Goal: Transaction & Acquisition: Book appointment/travel/reservation

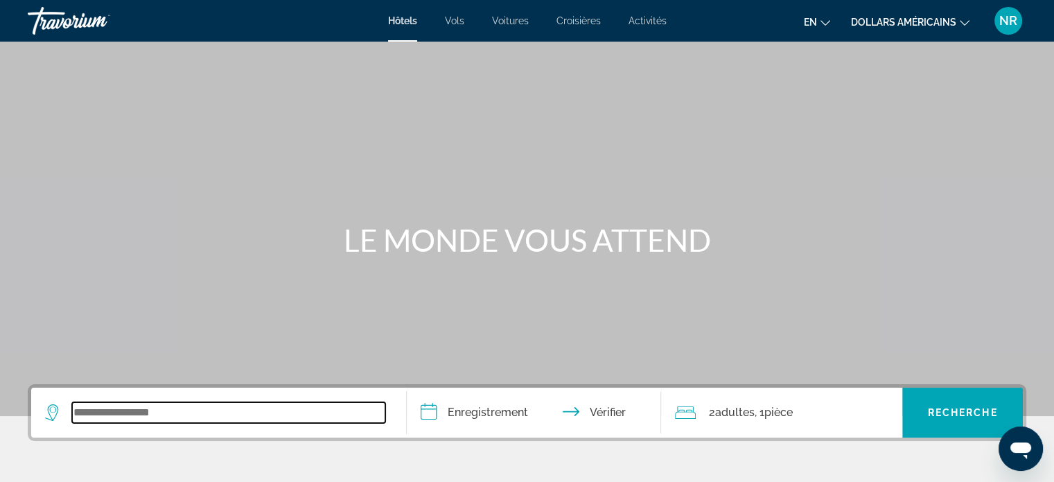
click at [100, 412] on input "Widget de recherche" at bounding box center [228, 412] width 313 height 21
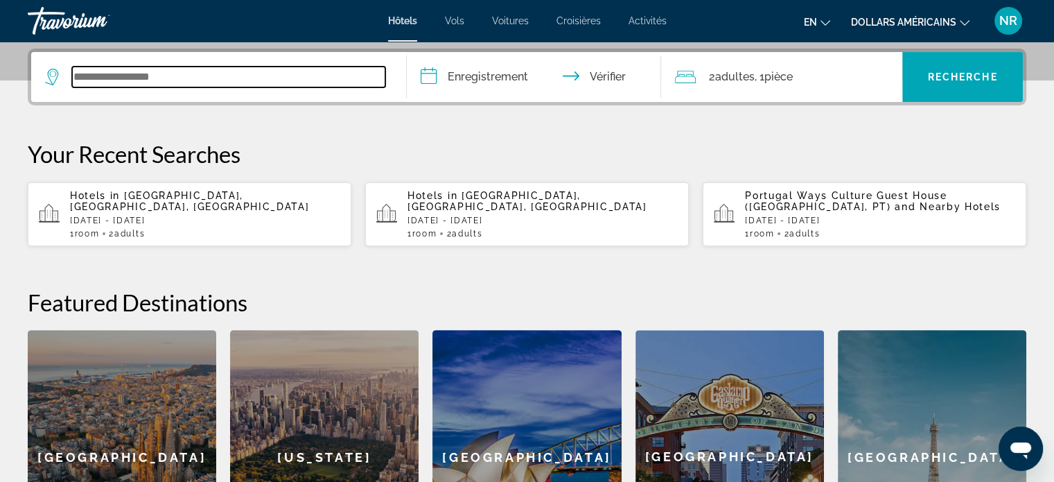
scroll to position [338, 0]
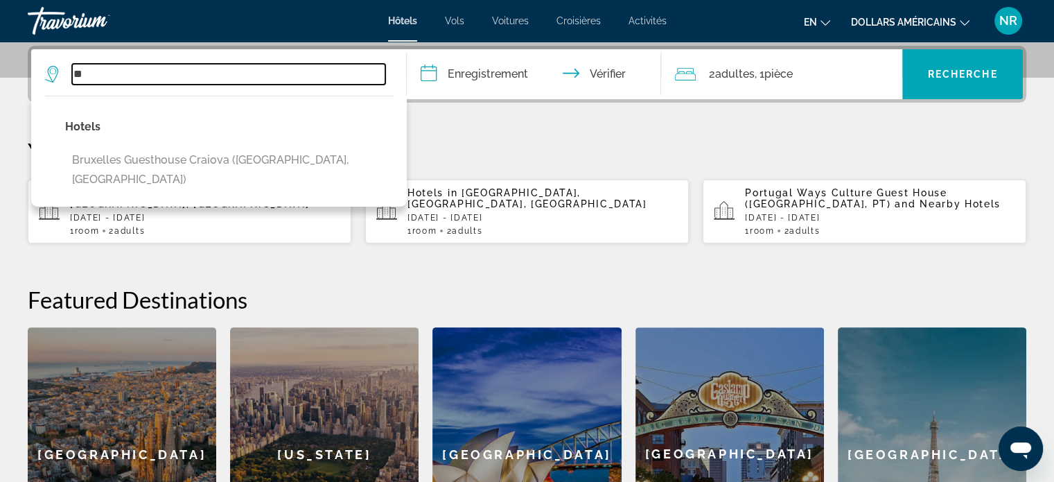
type input "*"
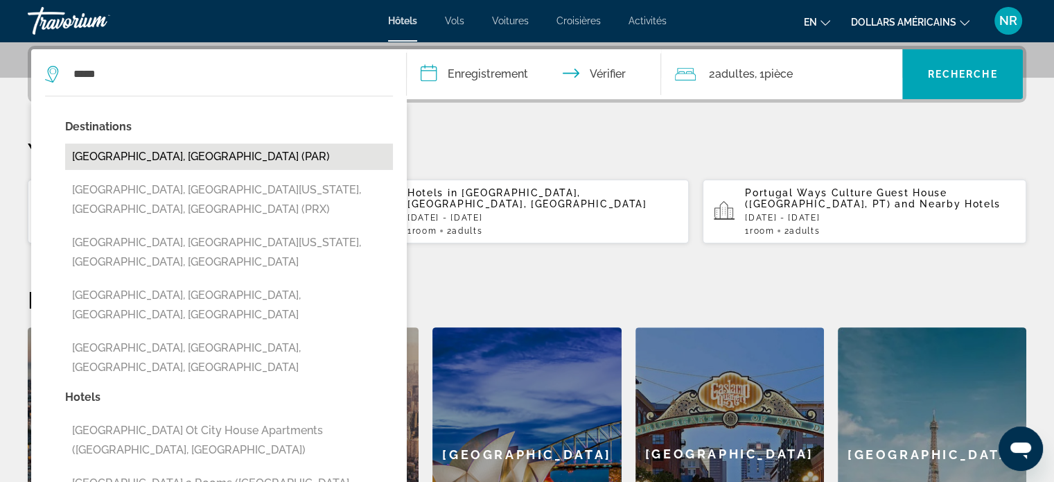
click at [94, 155] on button "[GEOGRAPHIC_DATA], [GEOGRAPHIC_DATA] (PAR)" at bounding box center [229, 156] width 328 height 26
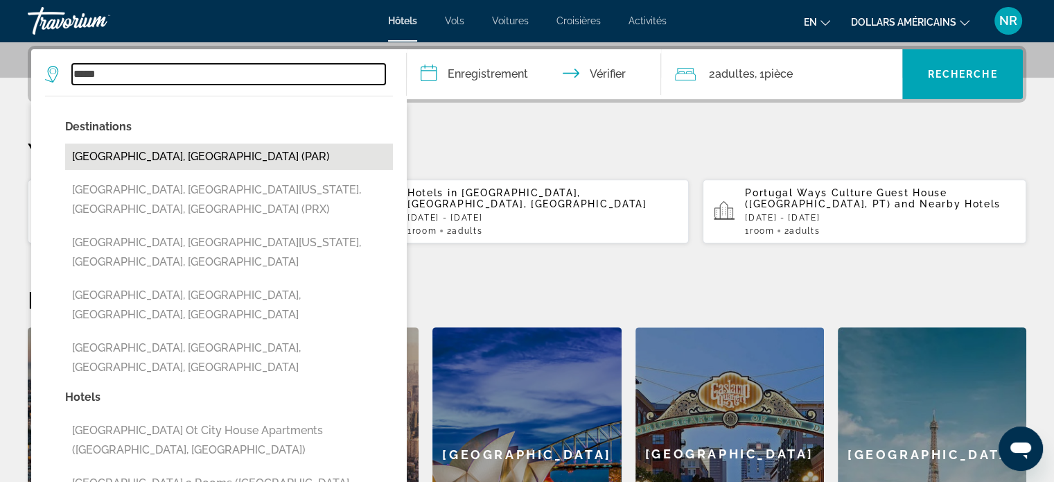
type input "**********"
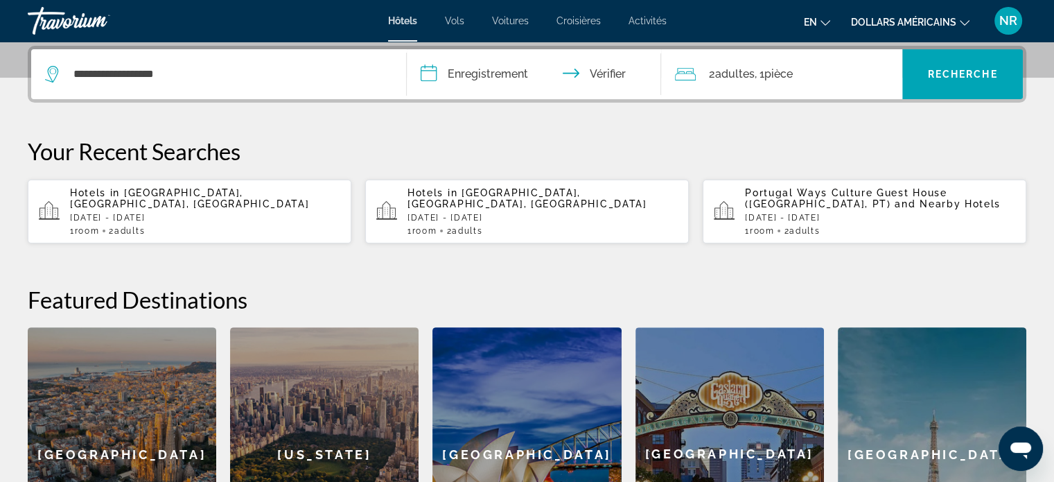
click at [453, 71] on input "**********" at bounding box center [537, 76] width 261 height 54
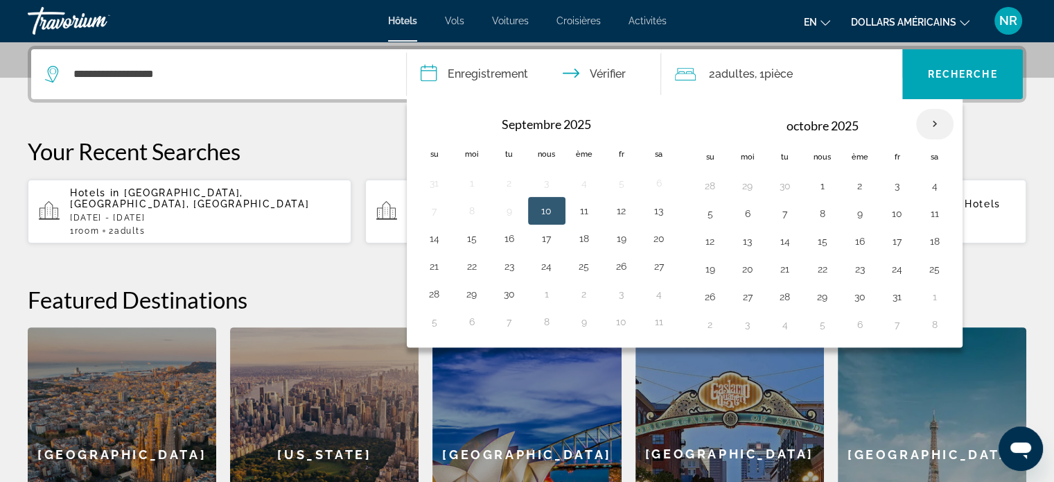
click at [931, 121] on th "Mois prochain" at bounding box center [934, 124] width 37 height 30
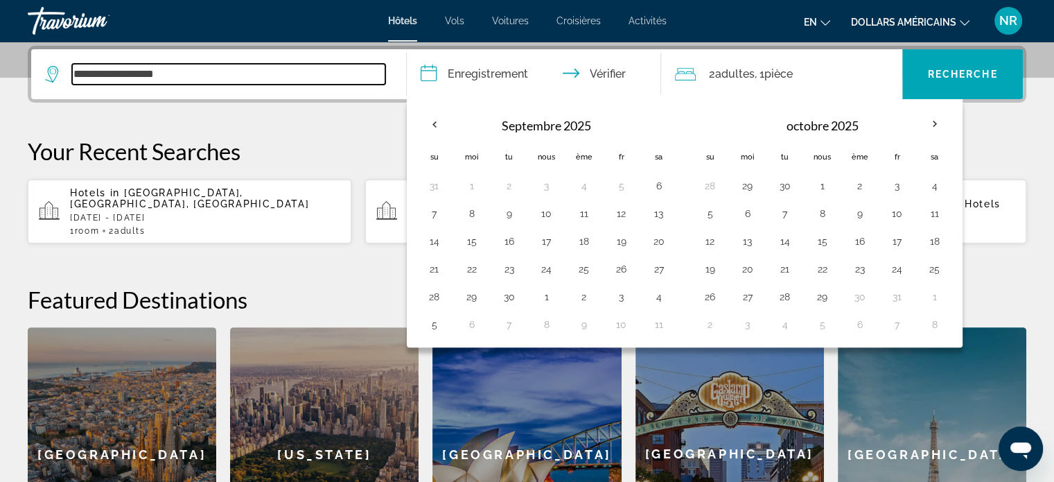
click at [225, 80] on input "**********" at bounding box center [228, 74] width 313 height 21
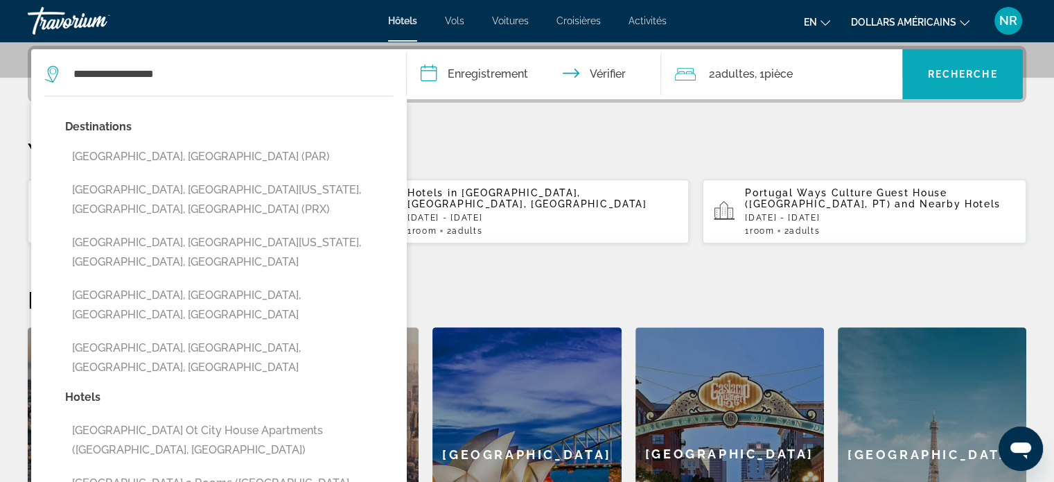
click at [935, 71] on font "Recherche" at bounding box center [963, 74] width 70 height 11
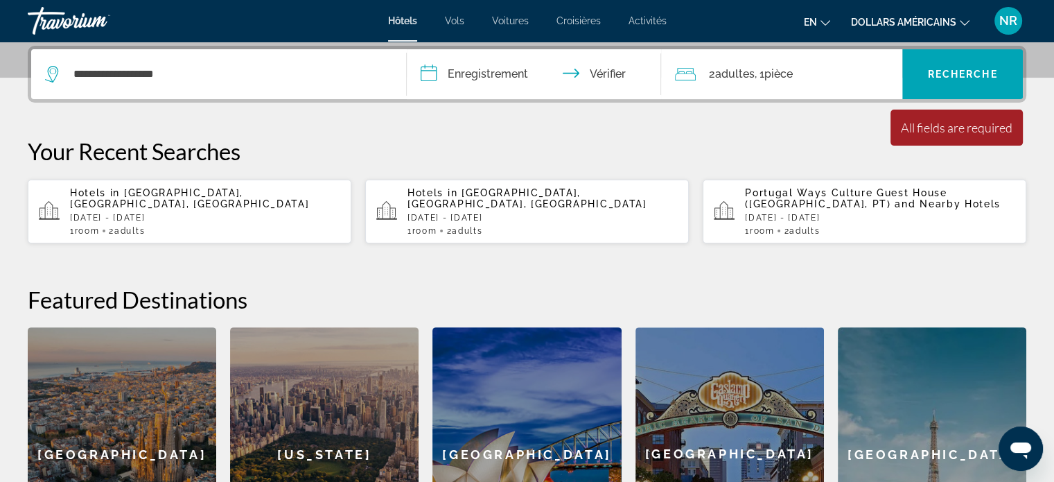
click at [427, 74] on input "**********" at bounding box center [537, 76] width 261 height 54
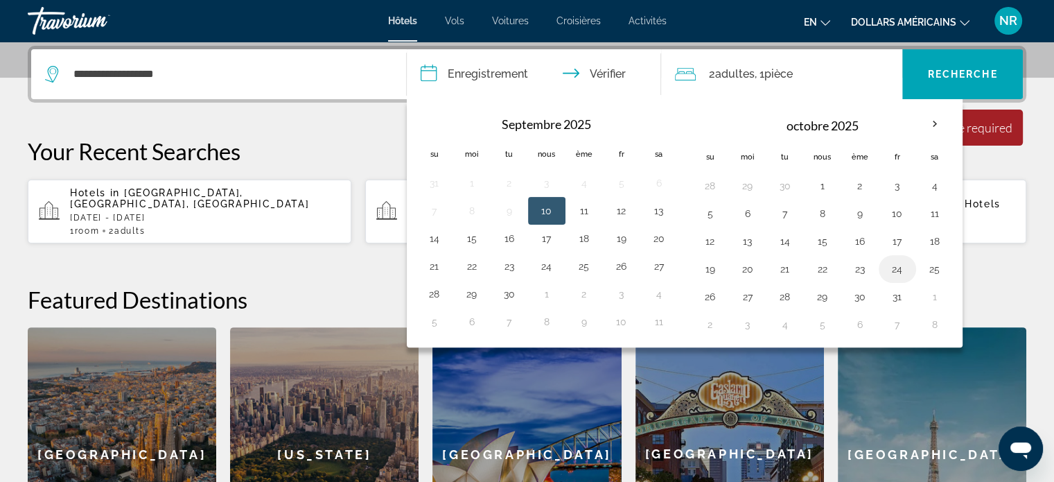
click at [891, 265] on button "24" at bounding box center [897, 268] width 22 height 19
click at [706, 290] on button "26" at bounding box center [710, 296] width 22 height 19
type input "**********"
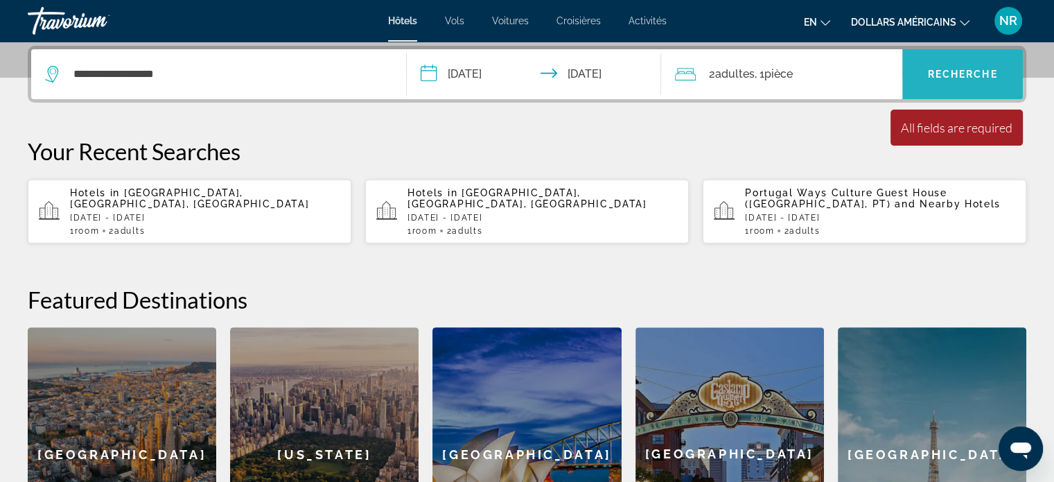
click at [940, 71] on font "Recherche" at bounding box center [963, 74] width 70 height 11
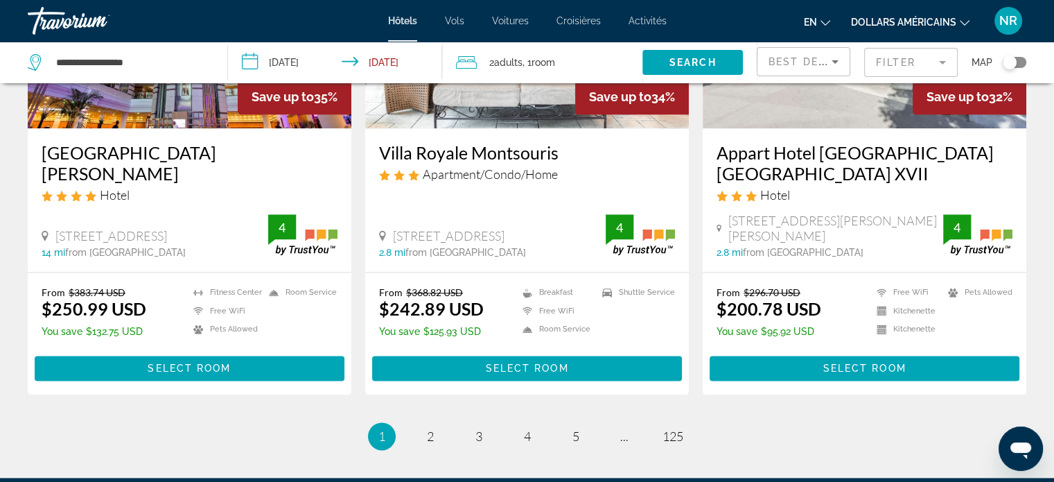
scroll to position [1792, 0]
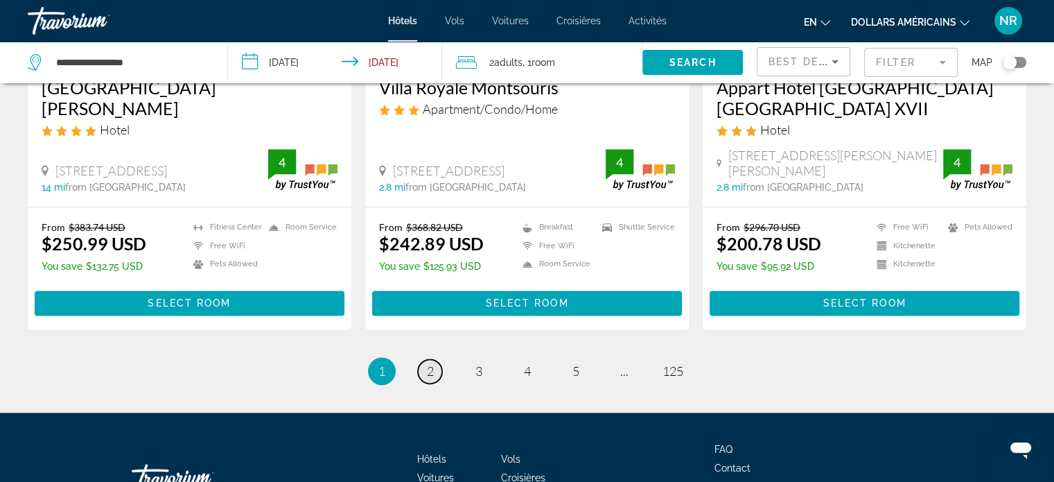
click at [430, 363] on span "2" at bounding box center [430, 370] width 7 height 15
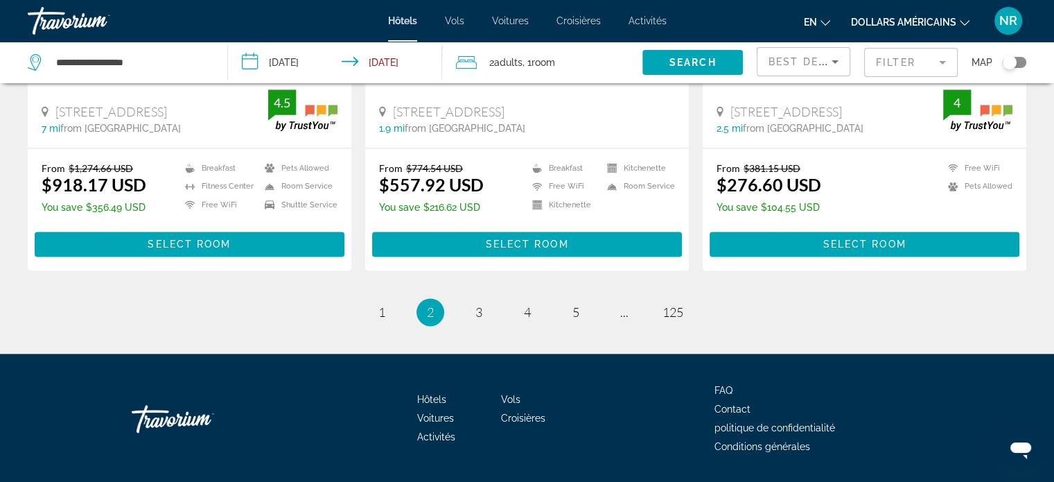
scroll to position [1850, 0]
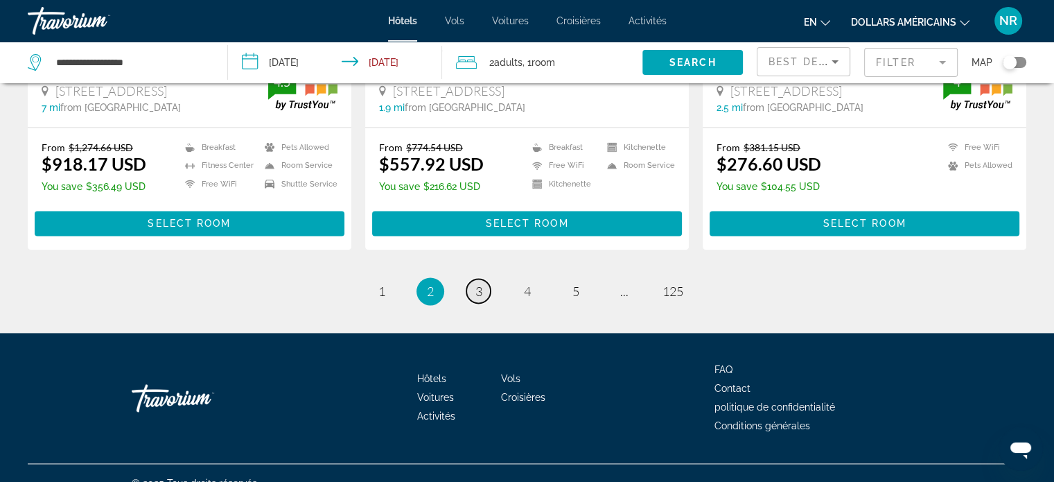
click at [476, 283] on span "3" at bounding box center [478, 290] width 7 height 15
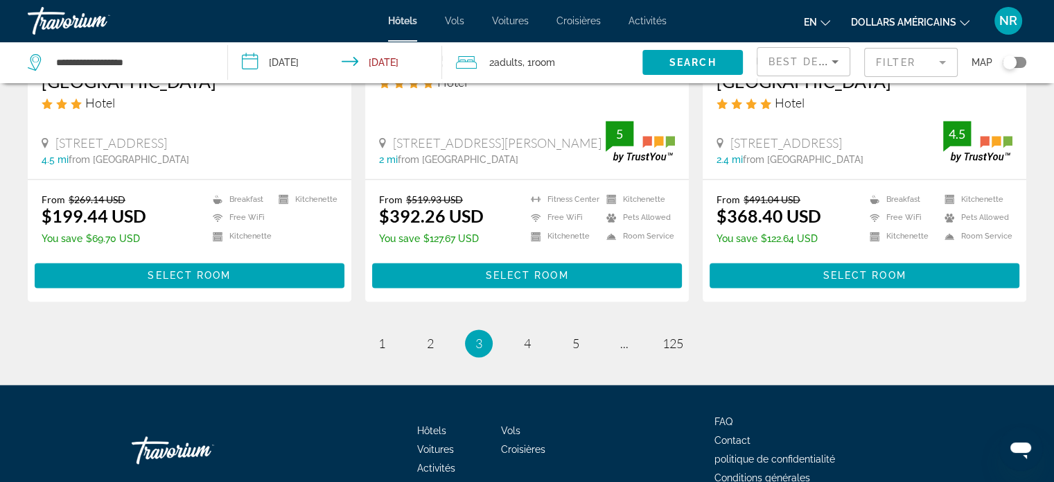
scroll to position [1894, 0]
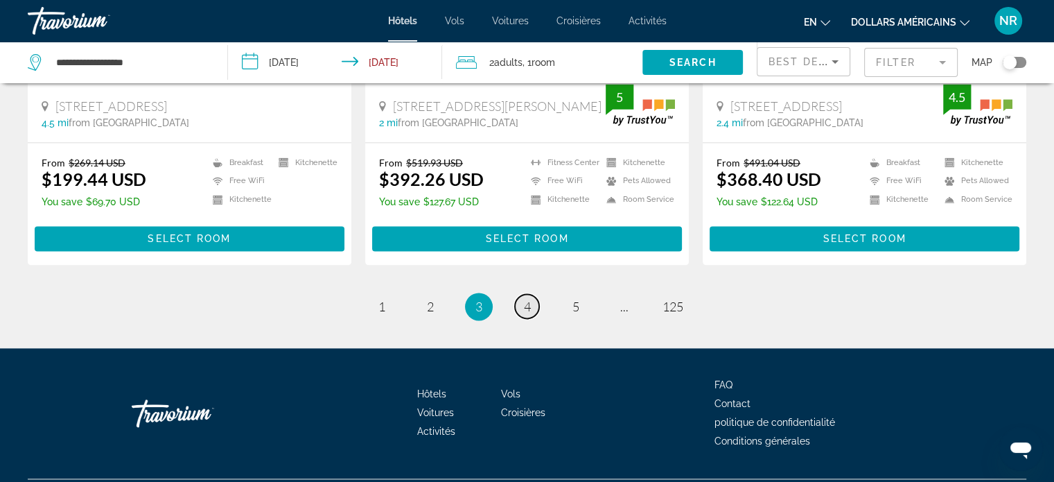
click at [525, 299] on span "4" at bounding box center [527, 306] width 7 height 15
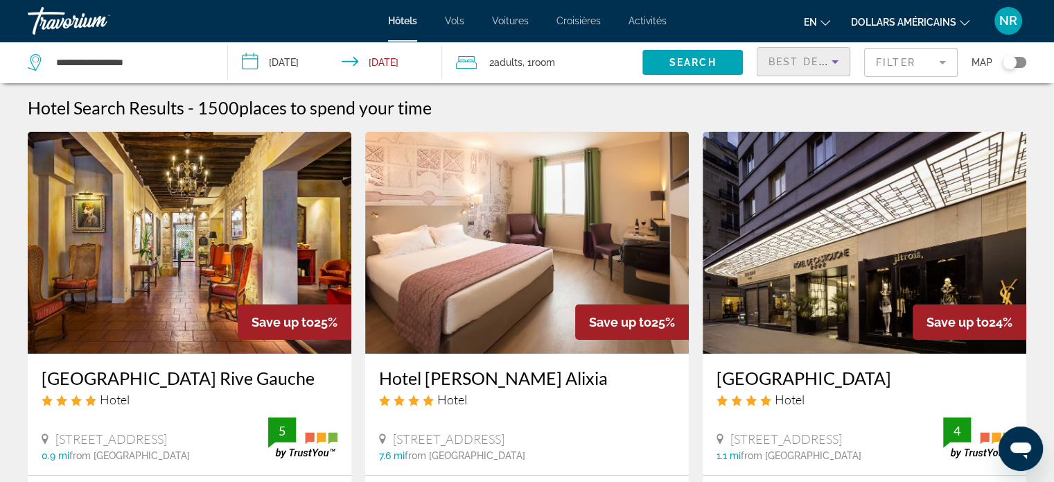
click at [773, 60] on span "Best Deals" at bounding box center [805, 61] width 72 height 11
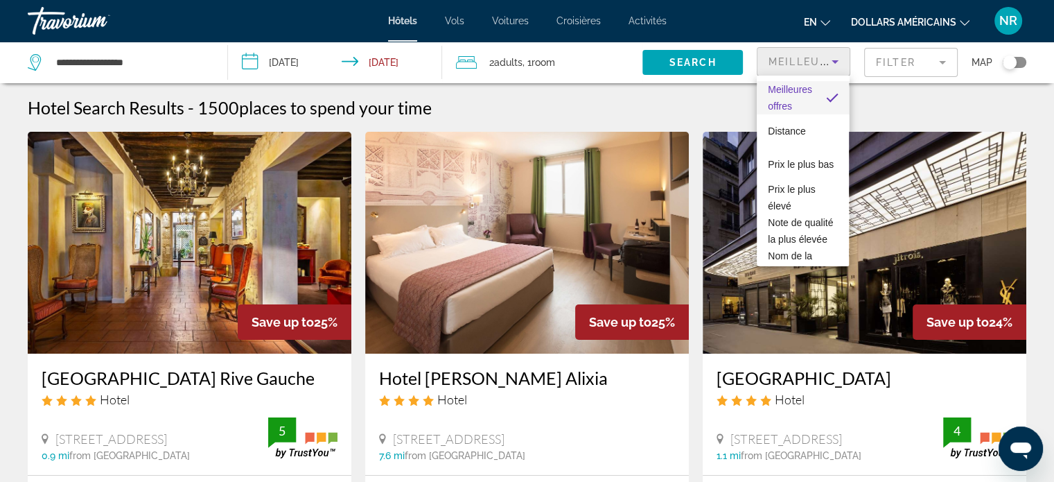
click at [884, 59] on div at bounding box center [527, 241] width 1054 height 482
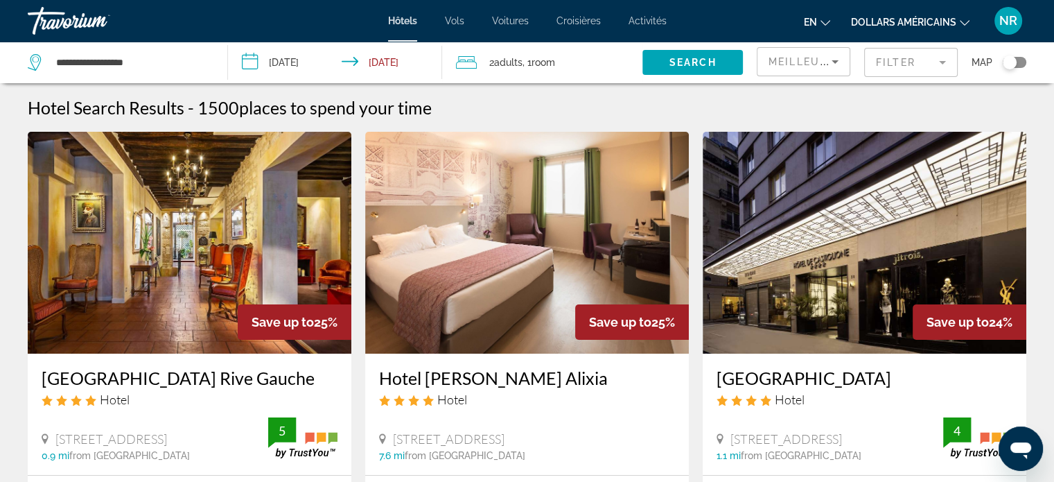
click at [884, 59] on mat-form-field "Filter" at bounding box center [911, 62] width 94 height 29
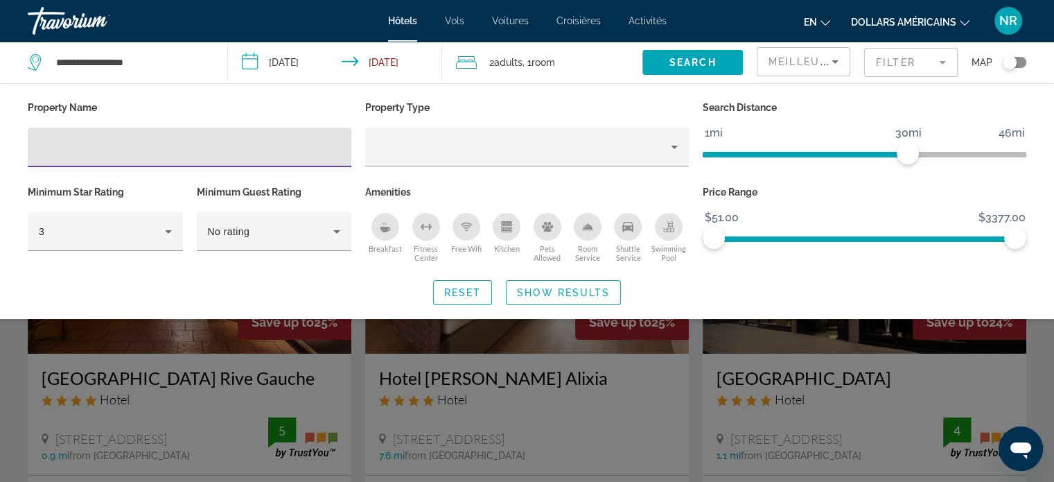
click at [164, 139] on input "Hotel Filters" at bounding box center [189, 147] width 301 height 17
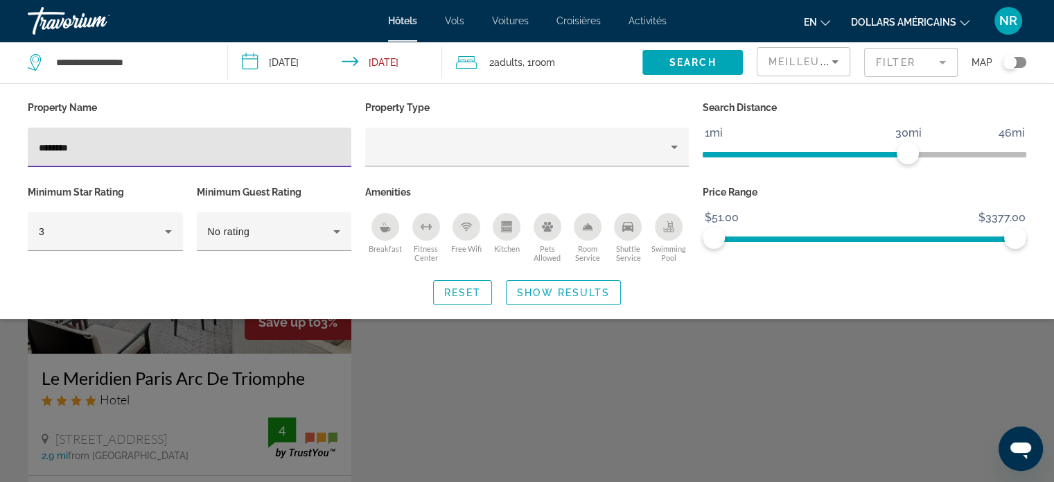
click at [40, 146] on input "********" at bounding box center [189, 147] width 301 height 17
type input "**********"
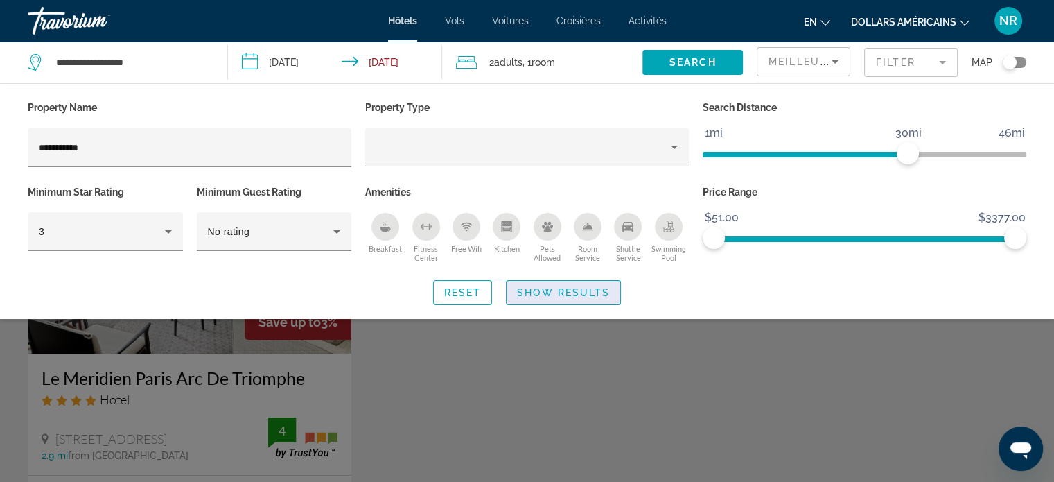
click at [532, 293] on span "Show Results" at bounding box center [563, 292] width 93 height 11
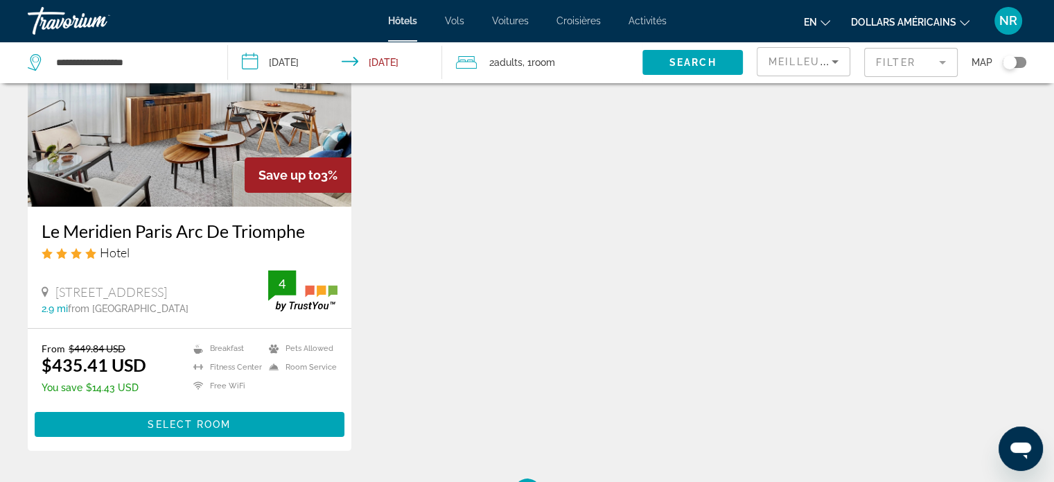
scroll to position [166, 0]
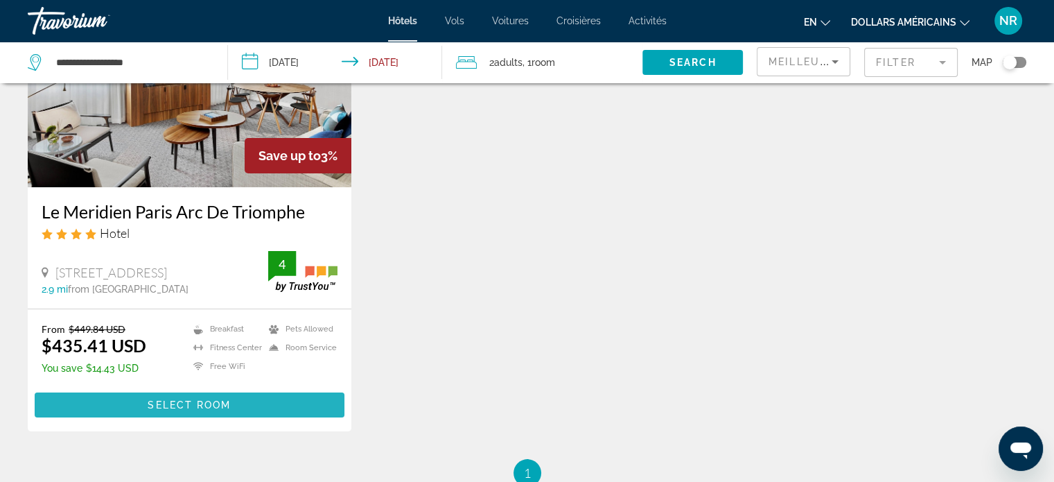
drag, startPoint x: 1058, startPoint y: 475, endPoint x: 248, endPoint y: 403, distance: 813.4
click at [248, 403] on span "Contenu principal" at bounding box center [190, 404] width 310 height 33
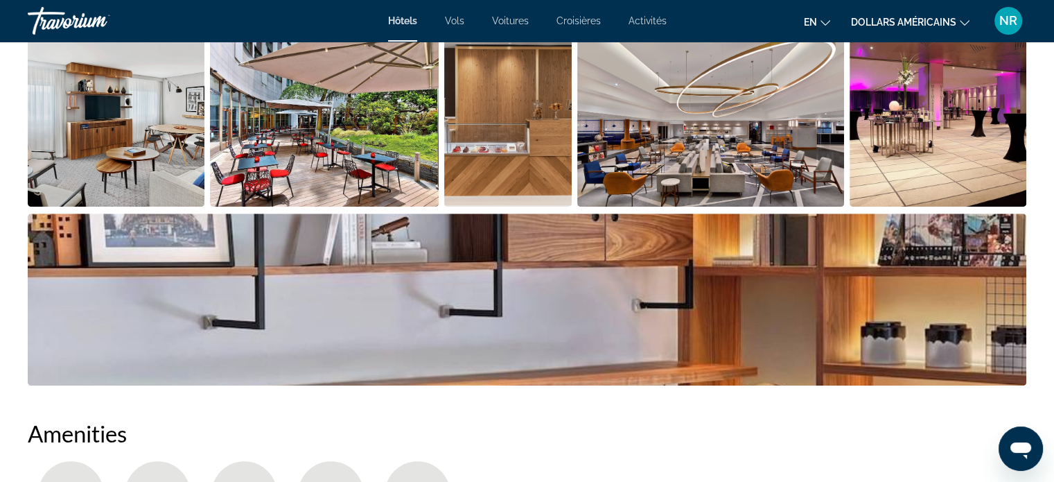
scroll to position [718, 0]
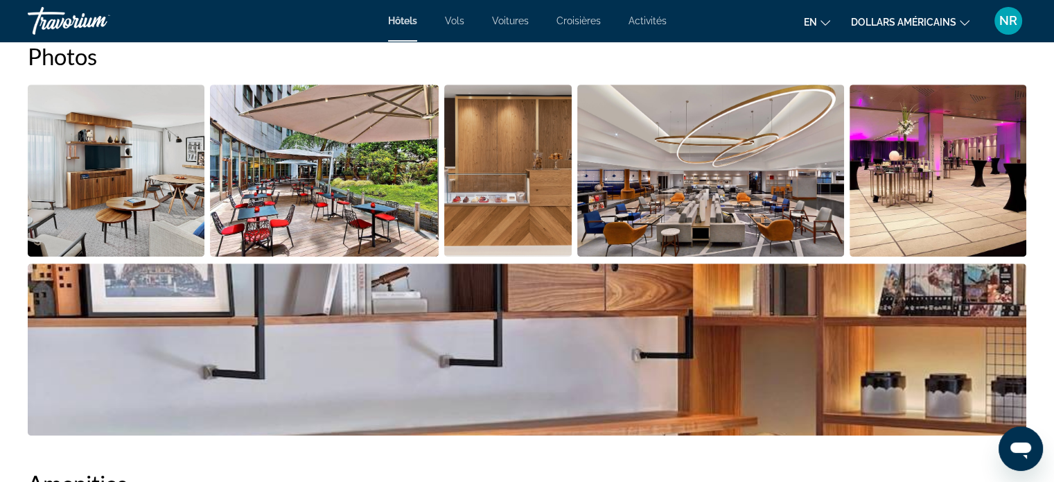
click at [112, 152] on img "Open full-screen image slider" at bounding box center [116, 171] width 177 height 172
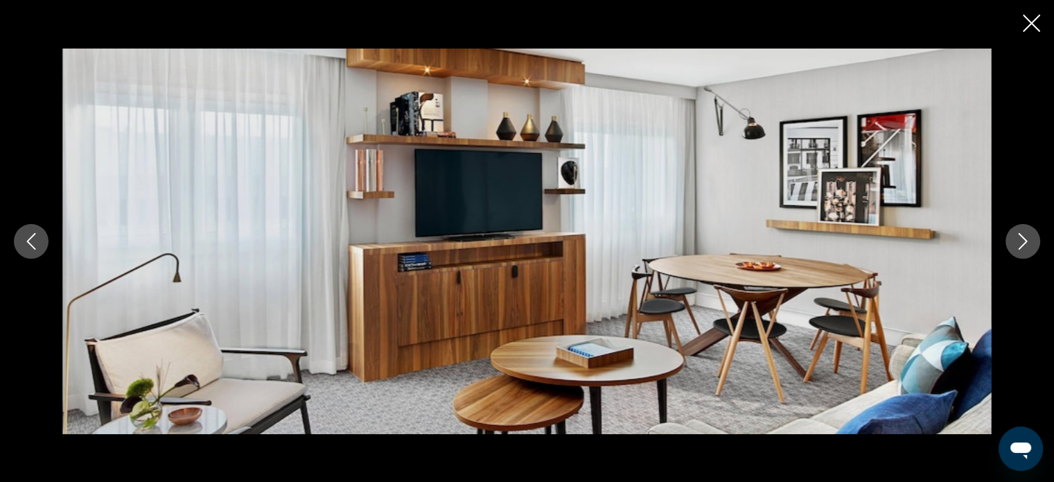
click at [1031, 243] on icon "Next image" at bounding box center [1023, 241] width 17 height 17
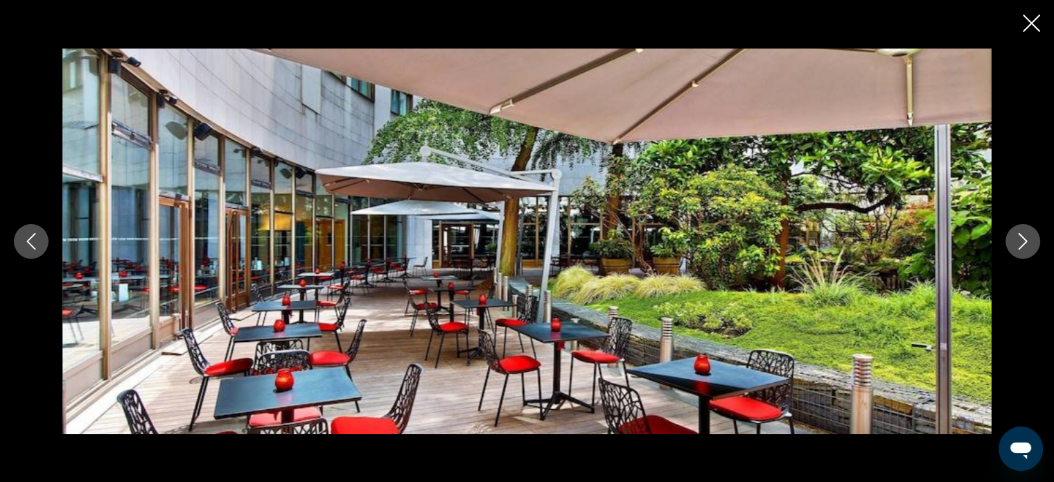
click at [1031, 243] on icon "Next image" at bounding box center [1023, 241] width 17 height 17
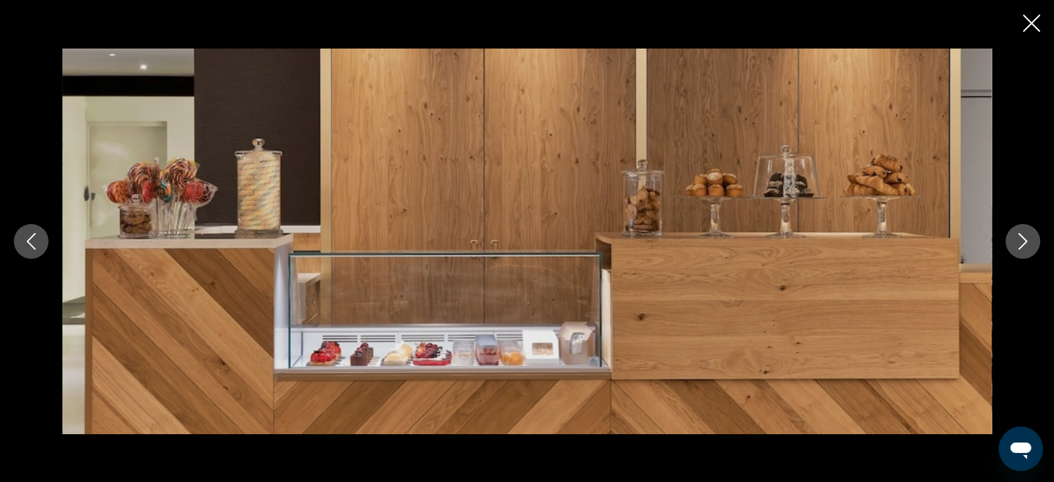
click at [1031, 243] on icon "Next image" at bounding box center [1023, 241] width 17 height 17
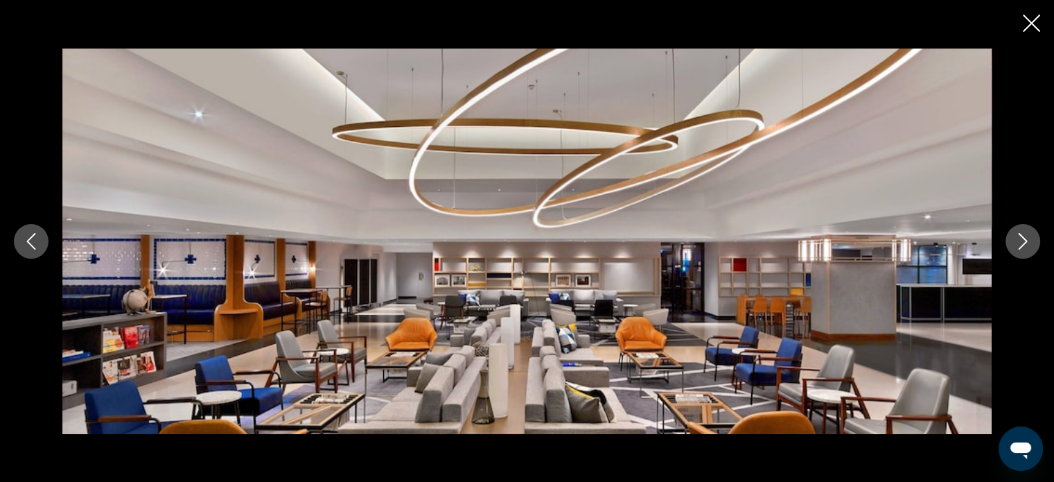
click at [1031, 243] on icon "Next image" at bounding box center [1023, 241] width 17 height 17
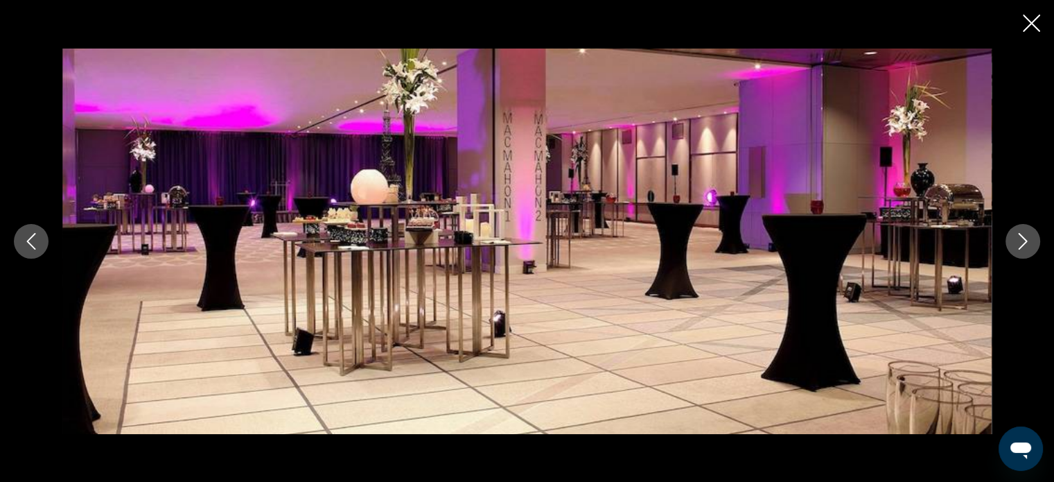
click at [1031, 243] on icon "Next image" at bounding box center [1023, 241] width 17 height 17
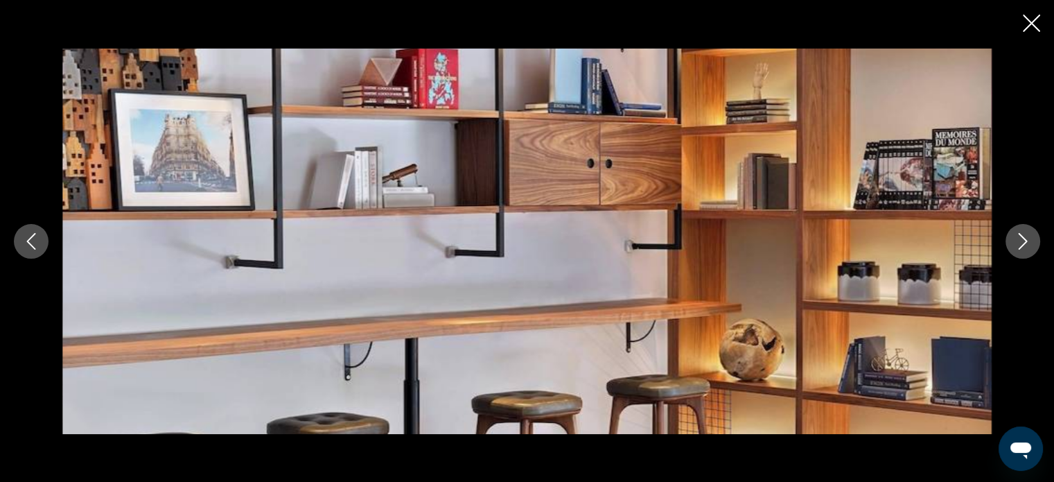
click at [1031, 243] on icon "Next image" at bounding box center [1023, 241] width 17 height 17
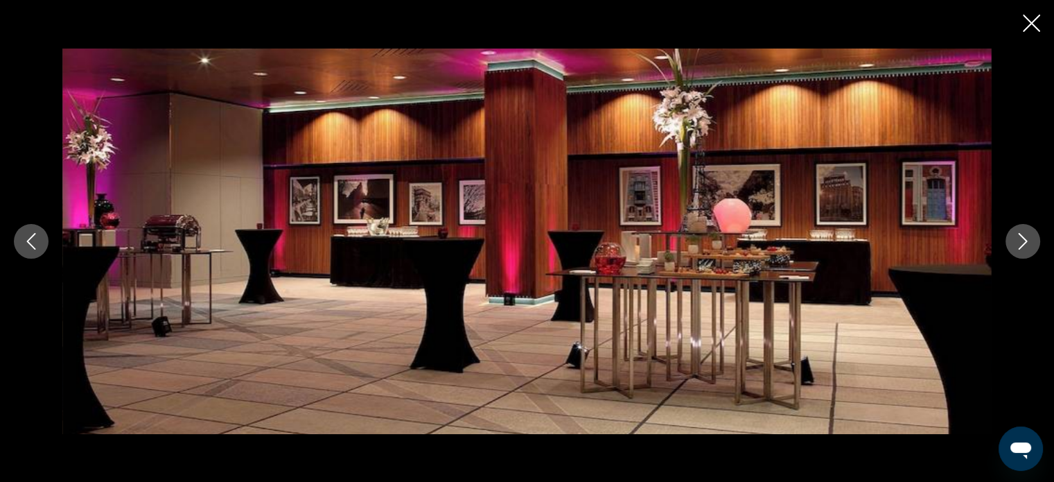
click at [1031, 243] on icon "Next image" at bounding box center [1023, 241] width 17 height 17
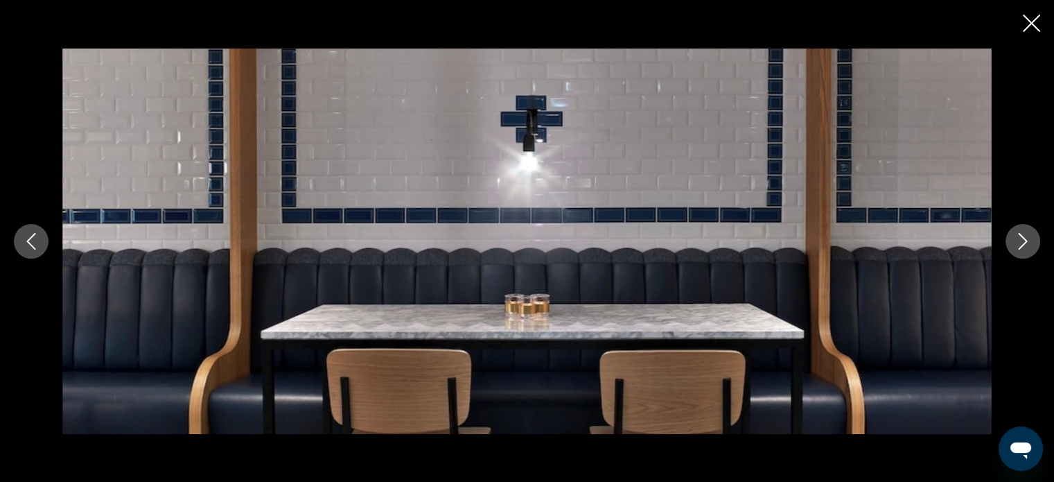
click at [1031, 243] on icon "Next image" at bounding box center [1023, 241] width 17 height 17
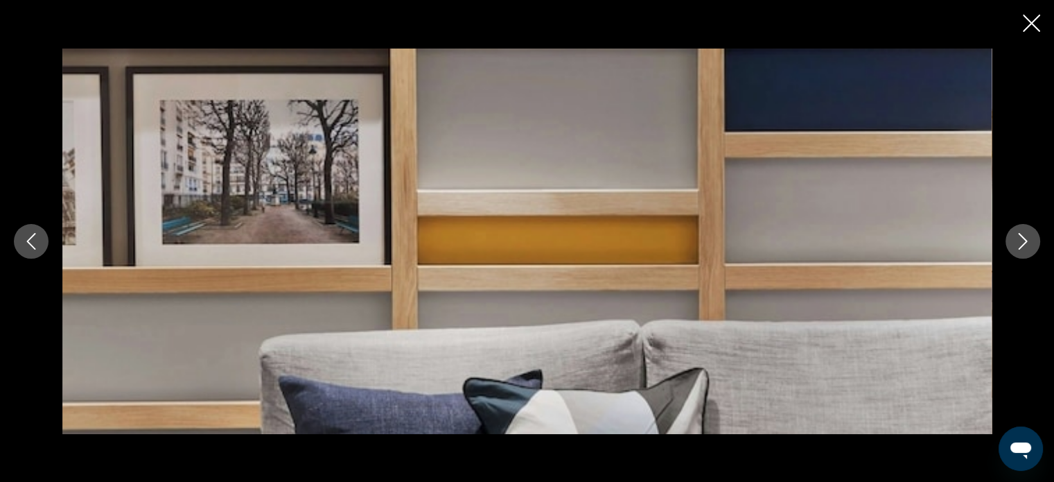
click at [1031, 243] on icon "Next image" at bounding box center [1023, 241] width 17 height 17
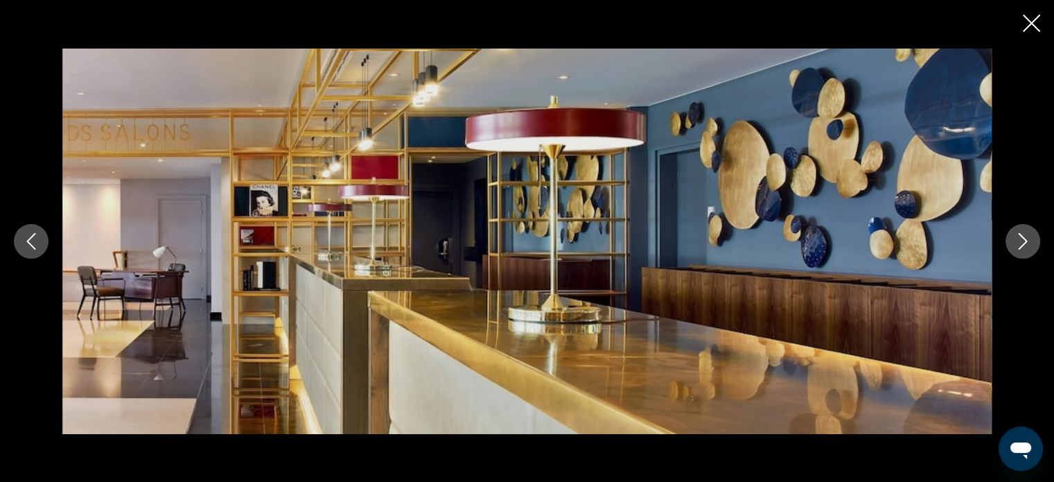
click at [1031, 243] on icon "Next image" at bounding box center [1023, 241] width 17 height 17
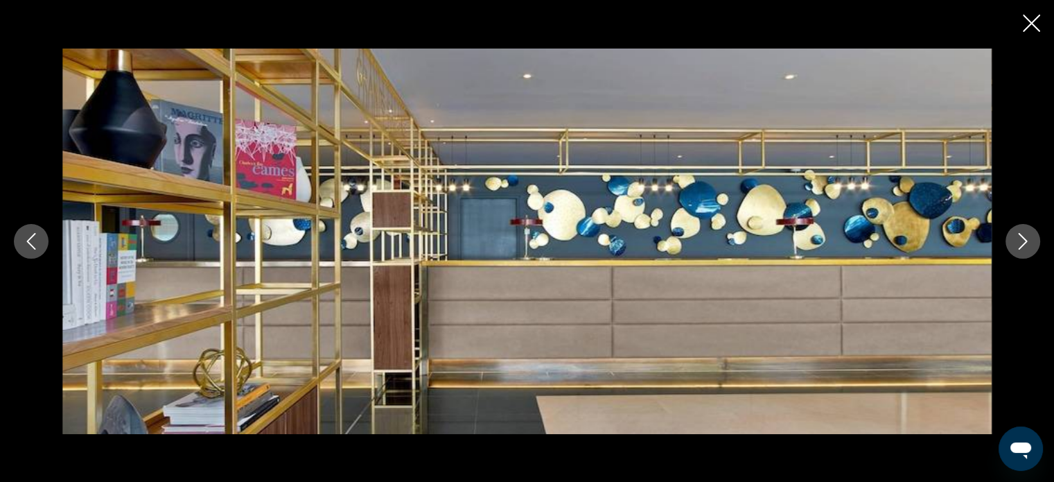
click at [1031, 243] on icon "Next image" at bounding box center [1023, 241] width 17 height 17
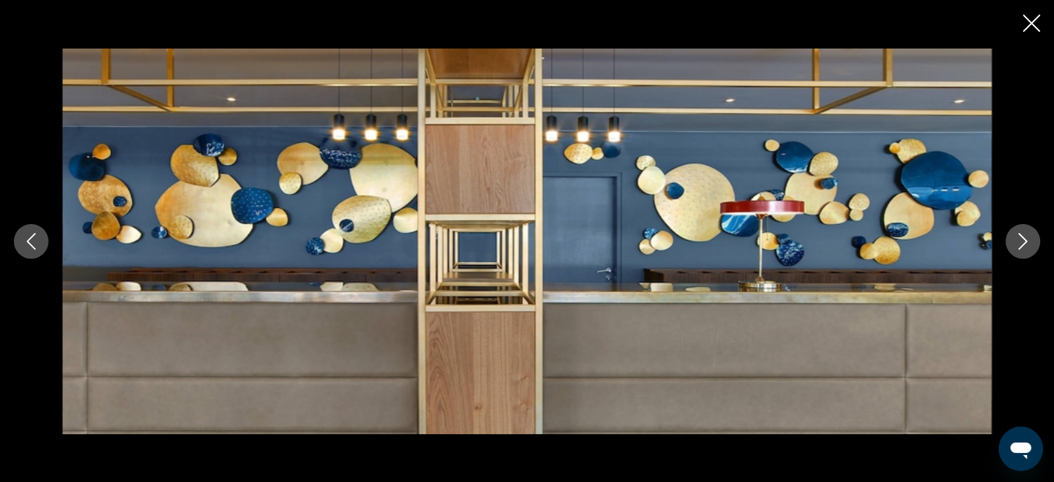
click at [1031, 243] on icon "Next image" at bounding box center [1023, 241] width 17 height 17
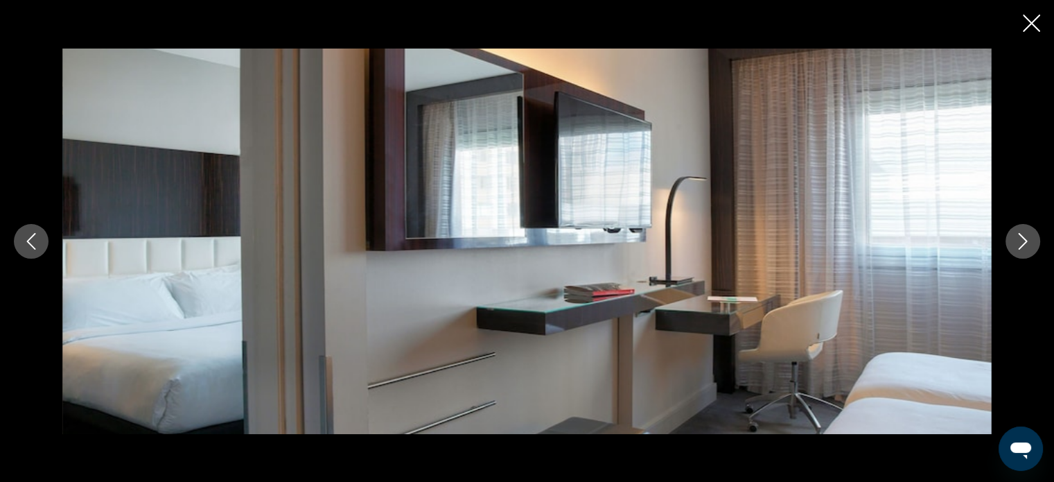
click at [1031, 243] on icon "Next image" at bounding box center [1023, 241] width 17 height 17
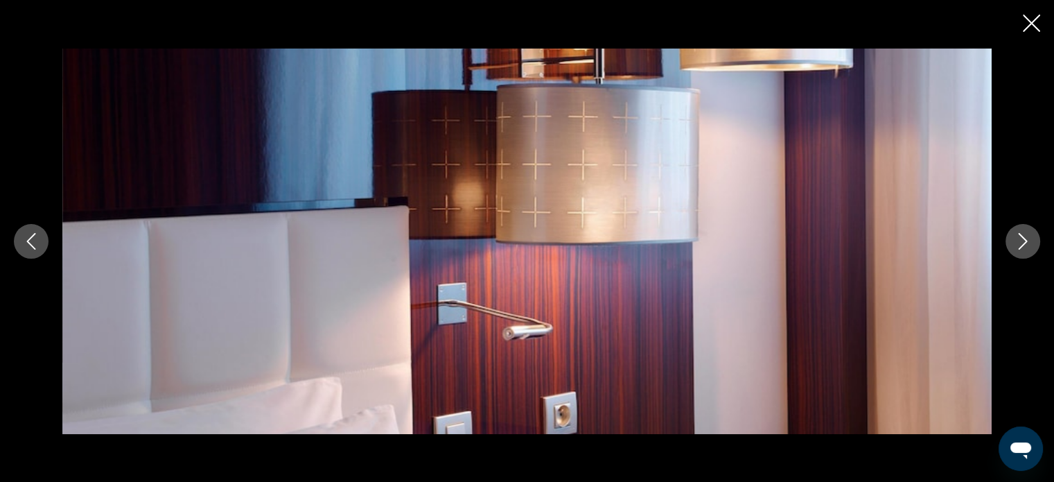
click at [1031, 243] on icon "Next image" at bounding box center [1023, 241] width 17 height 17
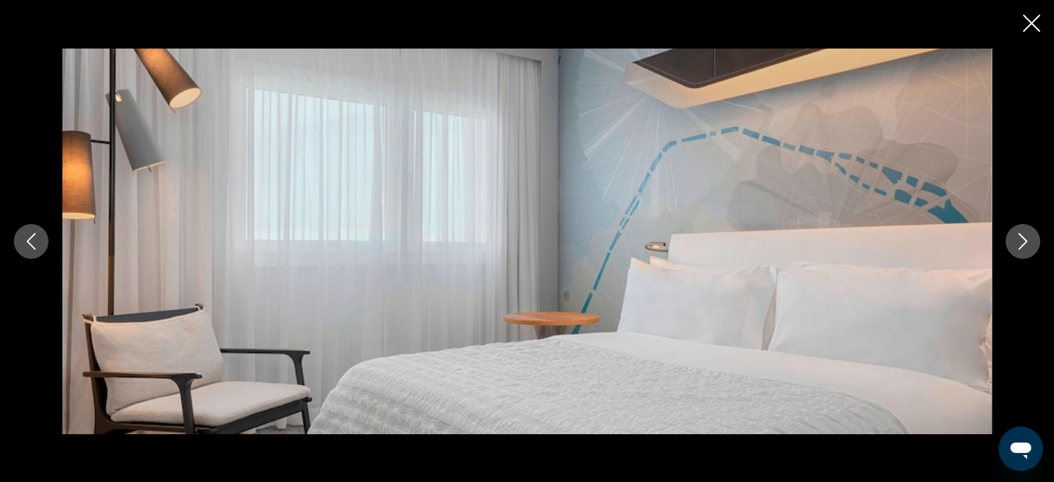
click at [1031, 17] on icon "Close slideshow" at bounding box center [1031, 23] width 17 height 17
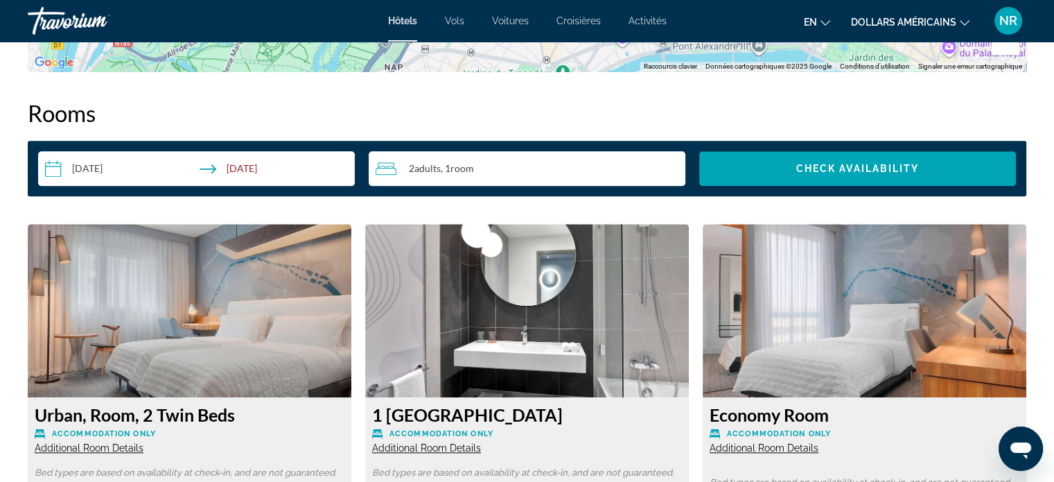
scroll to position [1743, 0]
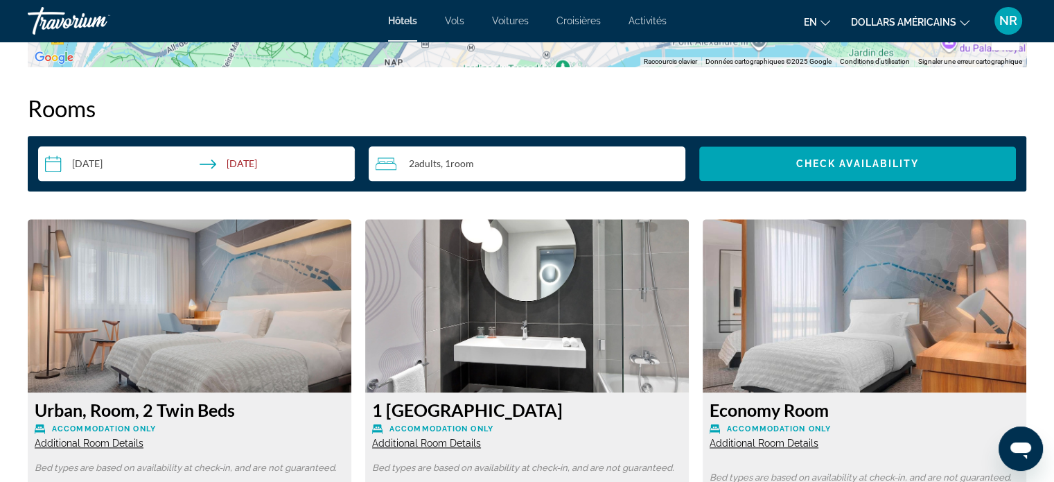
click at [105, 160] on input "**********" at bounding box center [199, 165] width 322 height 39
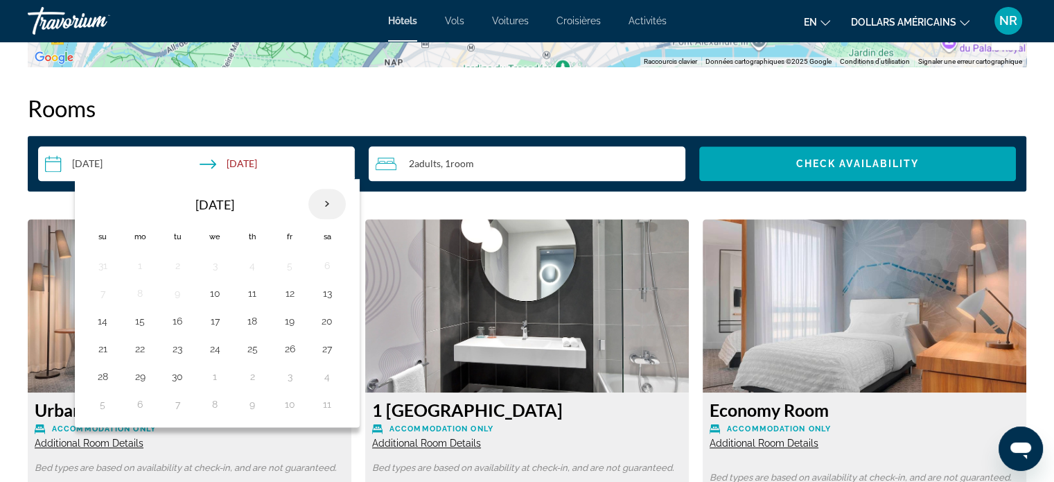
click at [324, 202] on th "Next month" at bounding box center [326, 204] width 37 height 30
click at [286, 376] on button "28" at bounding box center [290, 376] width 22 height 19
click at [243, 157] on input "**********" at bounding box center [199, 165] width 322 height 39
click at [243, 166] on input "**********" at bounding box center [199, 165] width 322 height 39
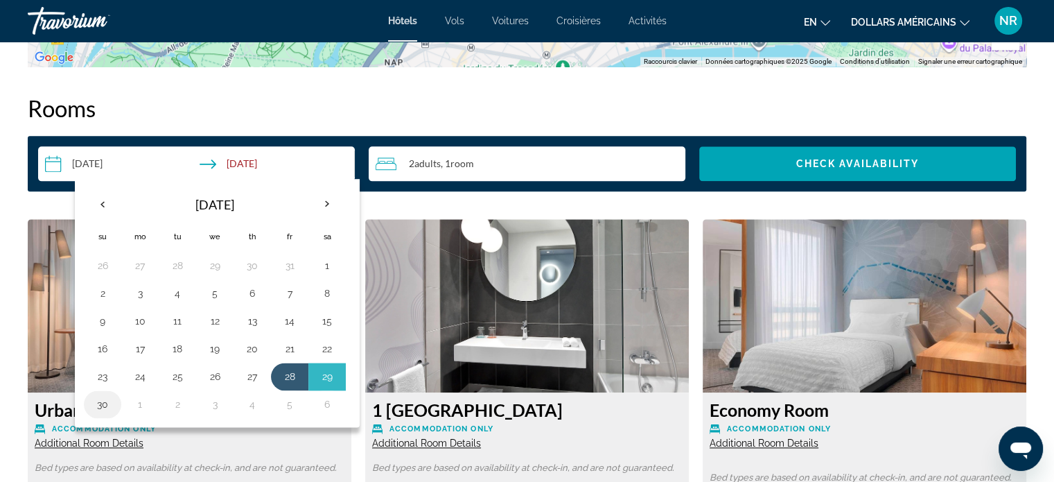
click at [96, 408] on button "30" at bounding box center [102, 403] width 22 height 19
type input "**********"
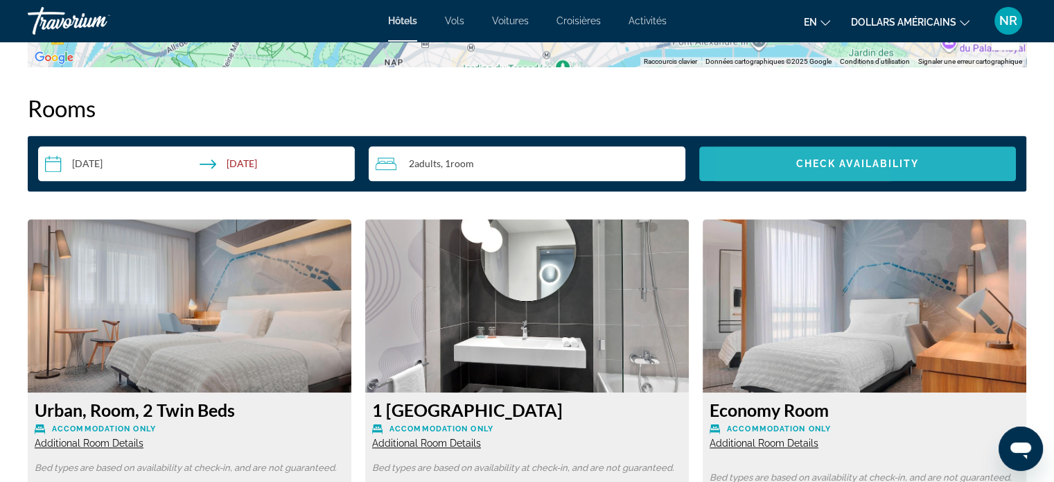
click at [778, 168] on span "Search widget" at bounding box center [857, 163] width 317 height 33
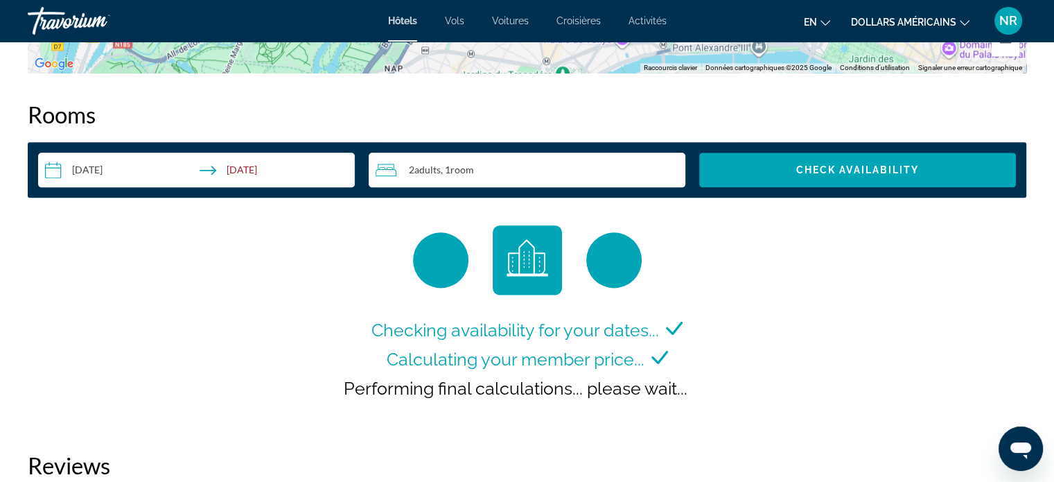
scroll to position [1690, 0]
